Goal: Task Accomplishment & Management: Use online tool/utility

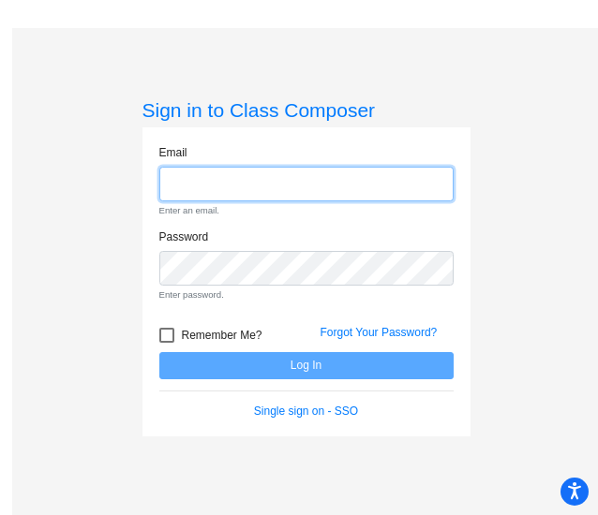
click at [202, 194] on input "email" at bounding box center [306, 184] width 294 height 35
type input "[EMAIL_ADDRESS][DOMAIN_NAME]"
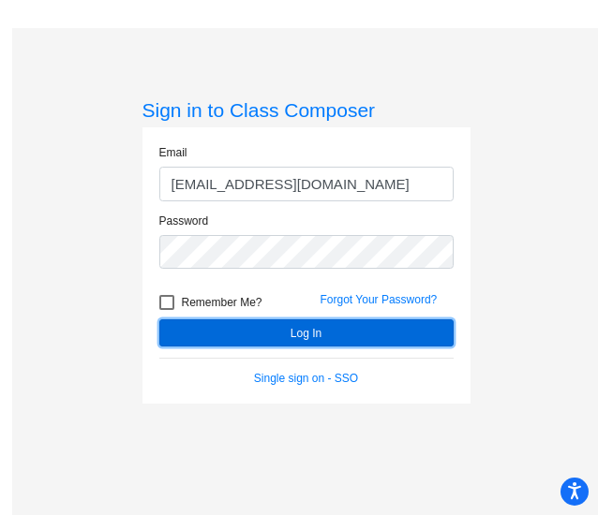
click at [298, 332] on button "Log In" at bounding box center [306, 332] width 294 height 27
click at [294, 329] on button "Log In" at bounding box center [306, 332] width 294 height 27
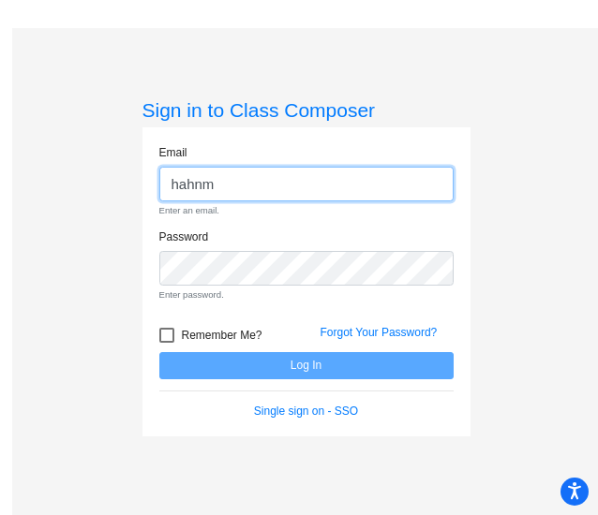
click at [230, 183] on input "hahnm" at bounding box center [306, 184] width 294 height 35
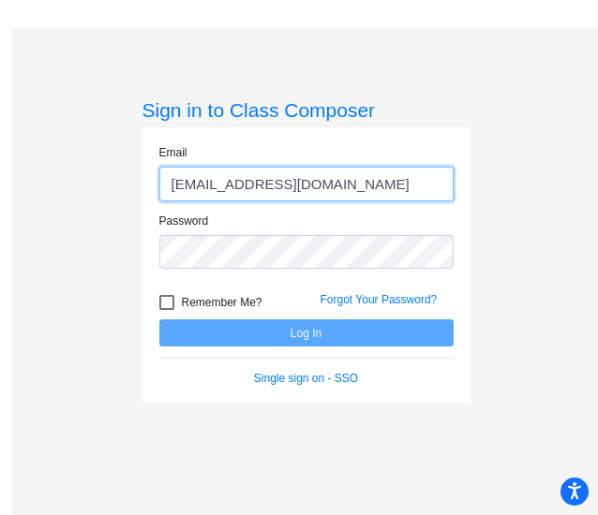
click at [401, 177] on input "[EMAIL_ADDRESS][DOMAIN_NAME]" at bounding box center [306, 184] width 294 height 35
type input "[EMAIL_ADDRESS][DOMAIN_NAME]"
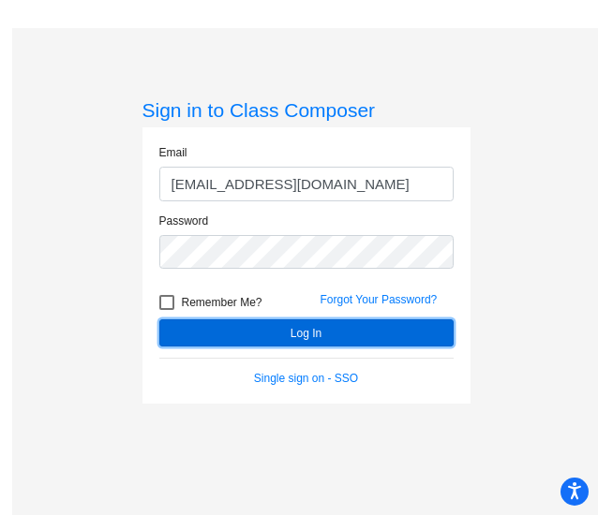
click at [308, 338] on button "Log In" at bounding box center [306, 332] width 294 height 27
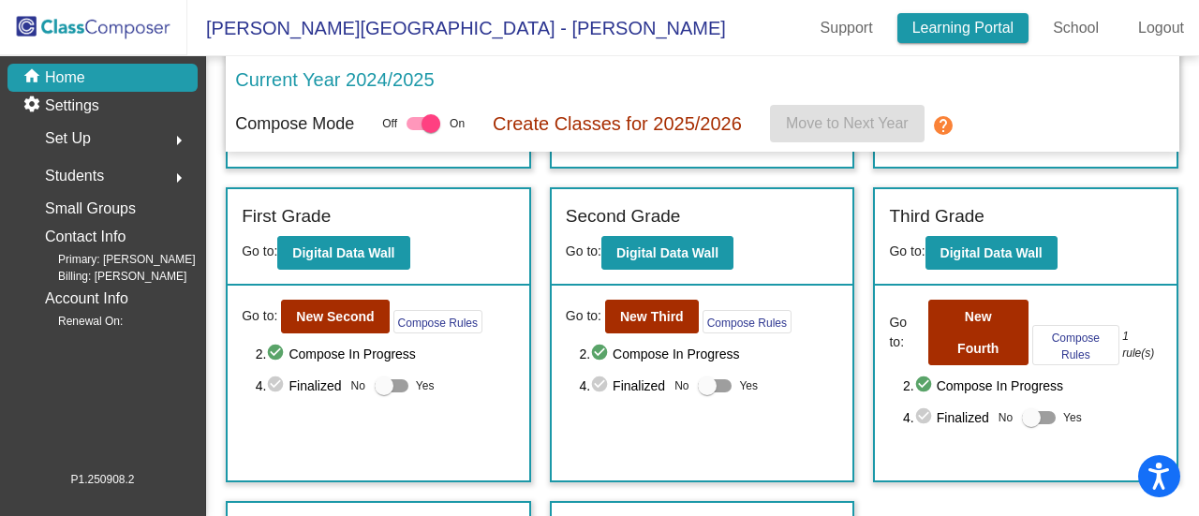
scroll to position [384, 0]
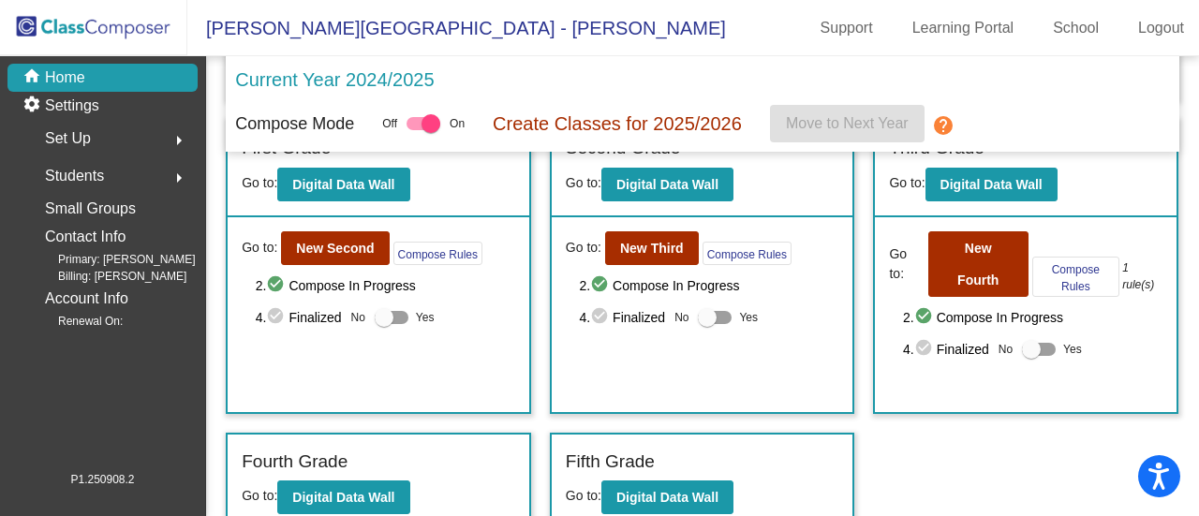
click at [597, 206] on div "Third Grade Go to: Digital Data Wall" at bounding box center [1026, 169] width 302 height 96
click at [597, 249] on b "New Third" at bounding box center [652, 248] width 64 height 15
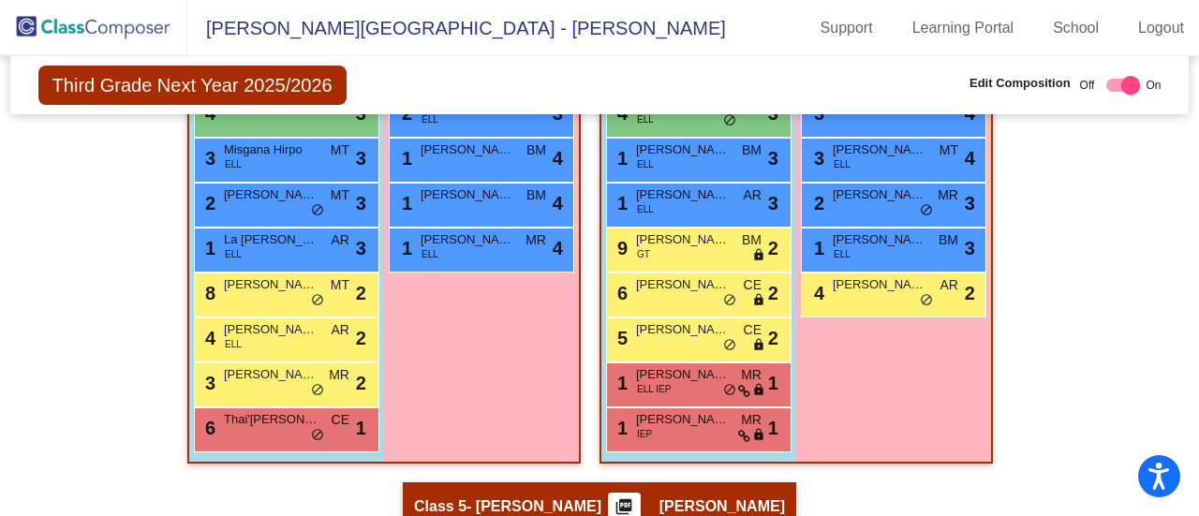
scroll to position [1377, 0]
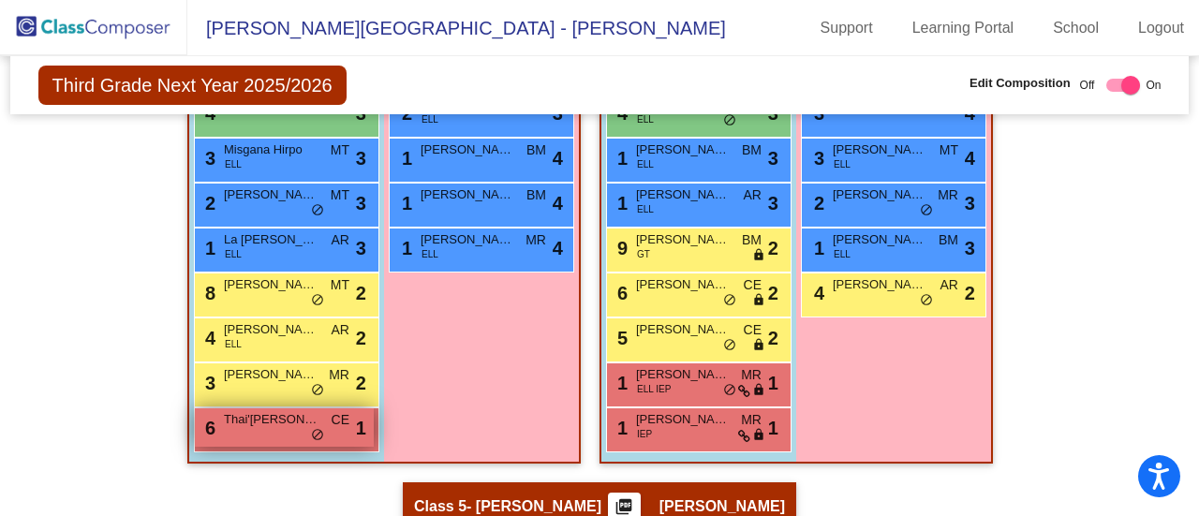
click at [242, 428] on div "6 Thai'Vionne West CE lock do_not_disturb_alt 1" at bounding box center [284, 427] width 179 height 38
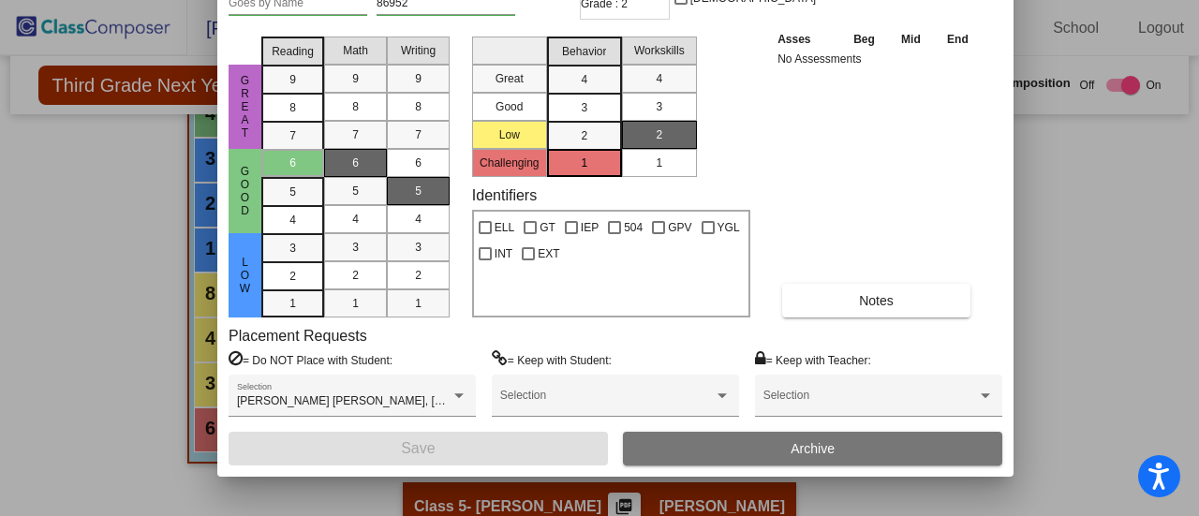
drag, startPoint x: 497, startPoint y: 12, endPoint x: 513, endPoint y: -111, distance: 123.8
click at [513, 0] on html "Accessibility Screen-Reader Guide, Feedback, and Issue Reporting | New window B…" at bounding box center [599, 258] width 1199 height 516
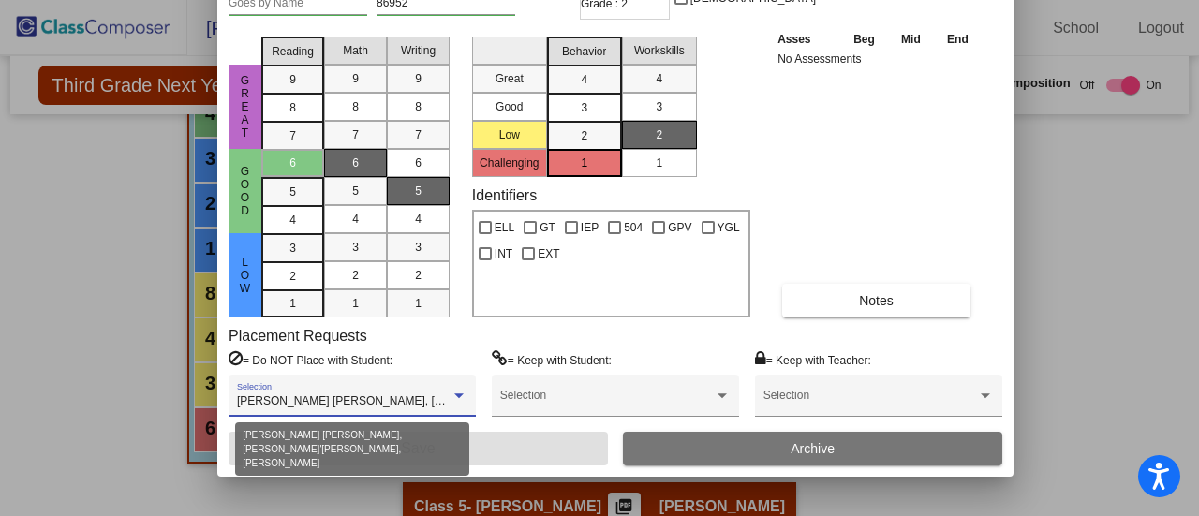
click at [457, 393] on div at bounding box center [458, 395] width 9 height 5
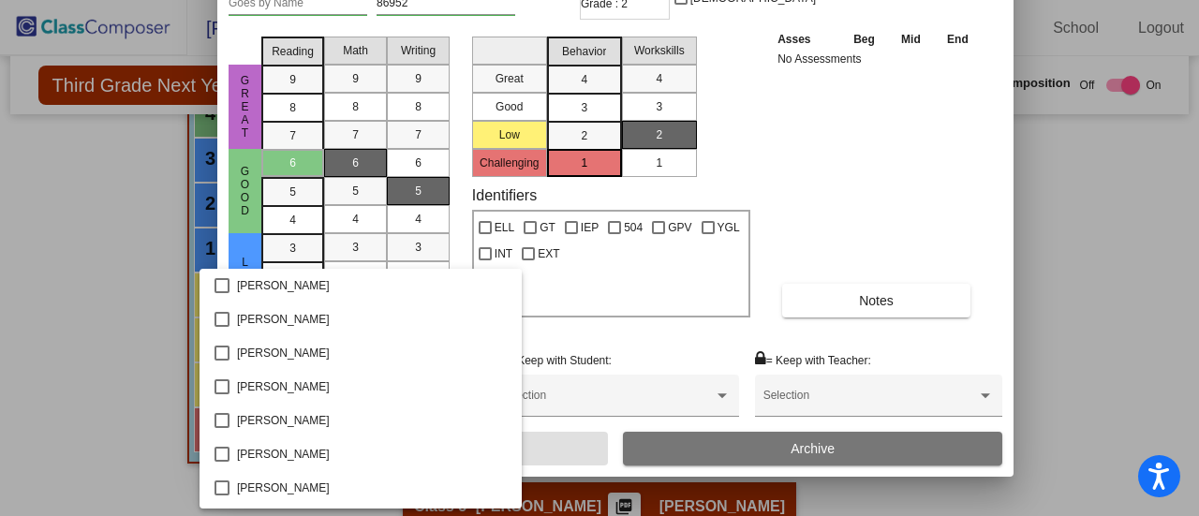
scroll to position [321, 0]
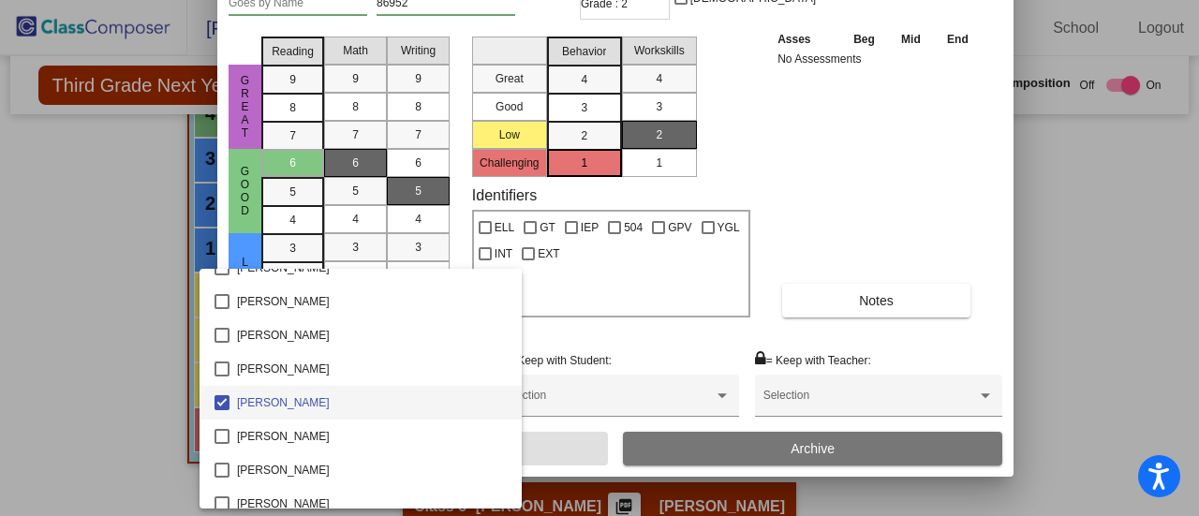
click at [592, 332] on div at bounding box center [599, 258] width 1199 height 516
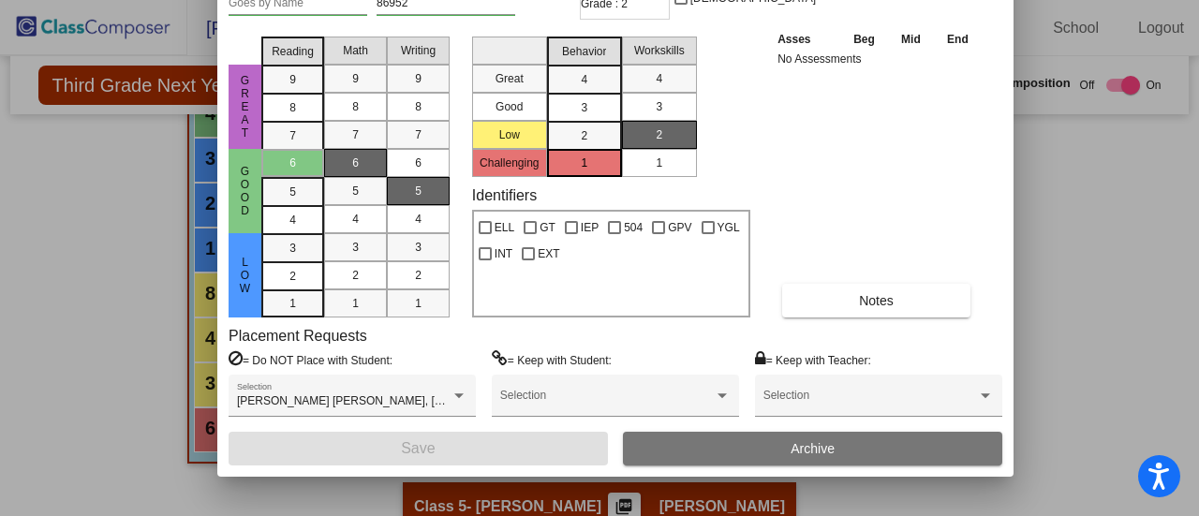
click at [597, 229] on div at bounding box center [599, 258] width 1199 height 516
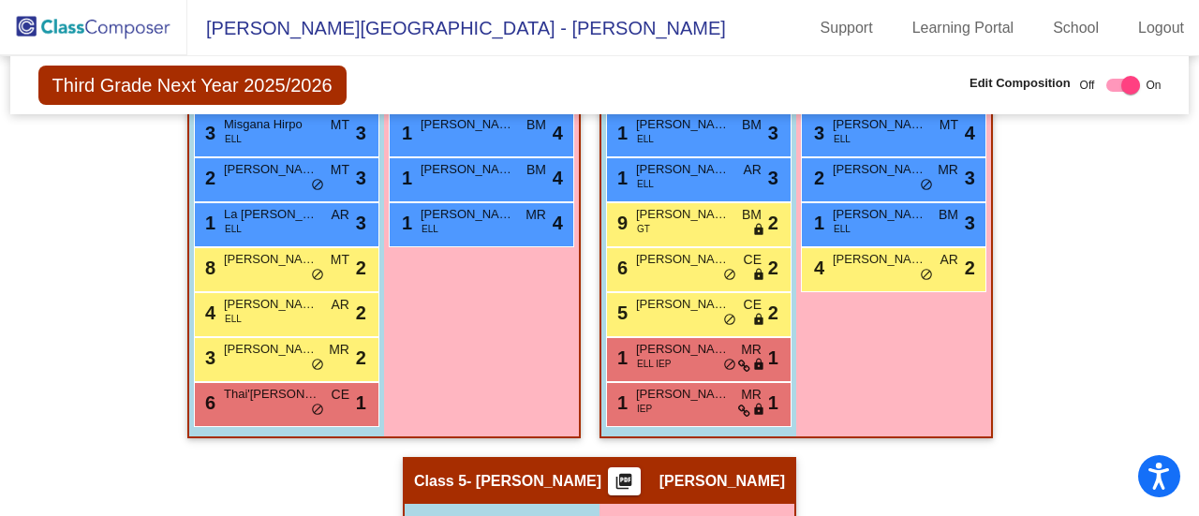
scroll to position [1416, 0]
